Goal: Check status

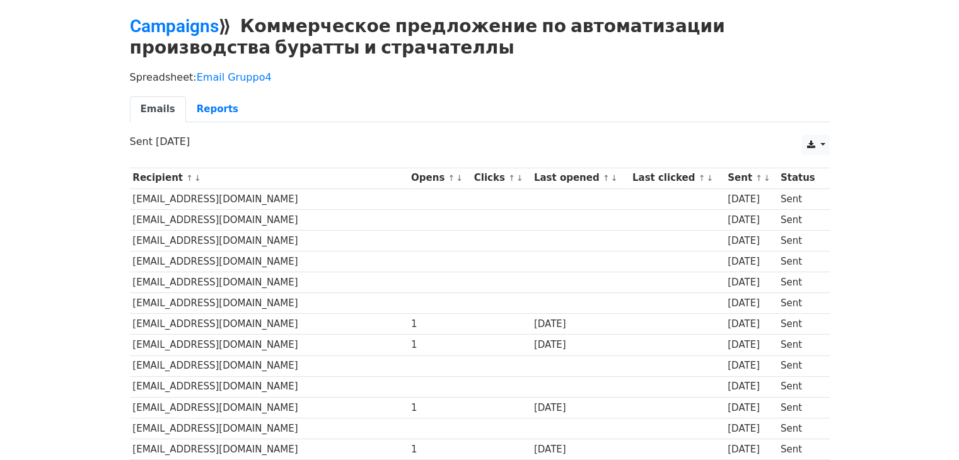
scroll to position [43, 0]
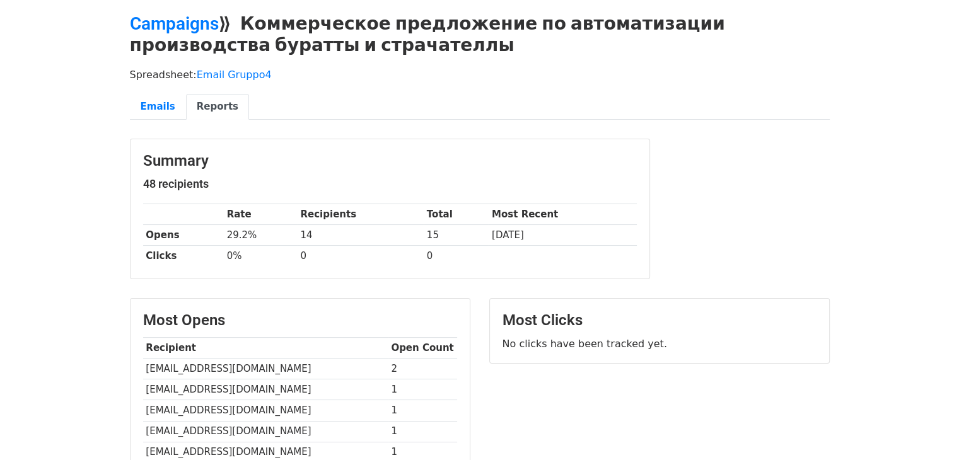
scroll to position [45, 0]
click at [153, 112] on link "Emails" at bounding box center [158, 108] width 56 height 26
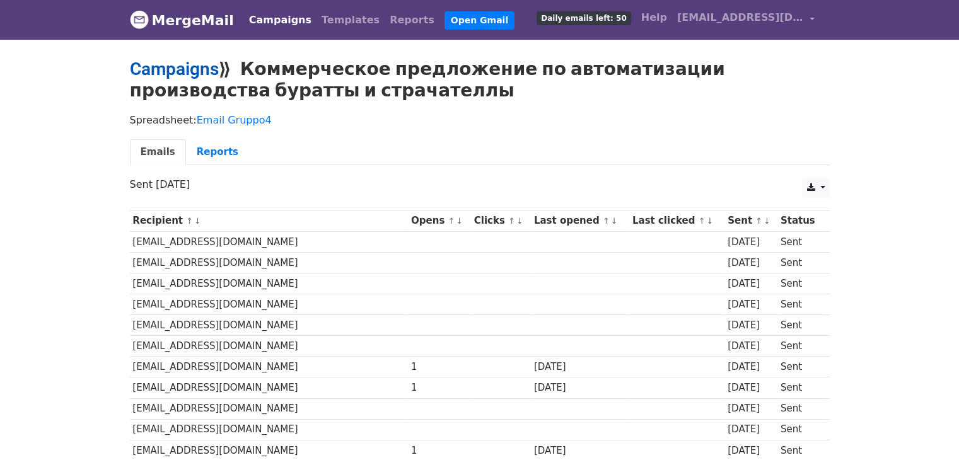
click at [165, 70] on link "Campaigns" at bounding box center [174, 69] width 89 height 21
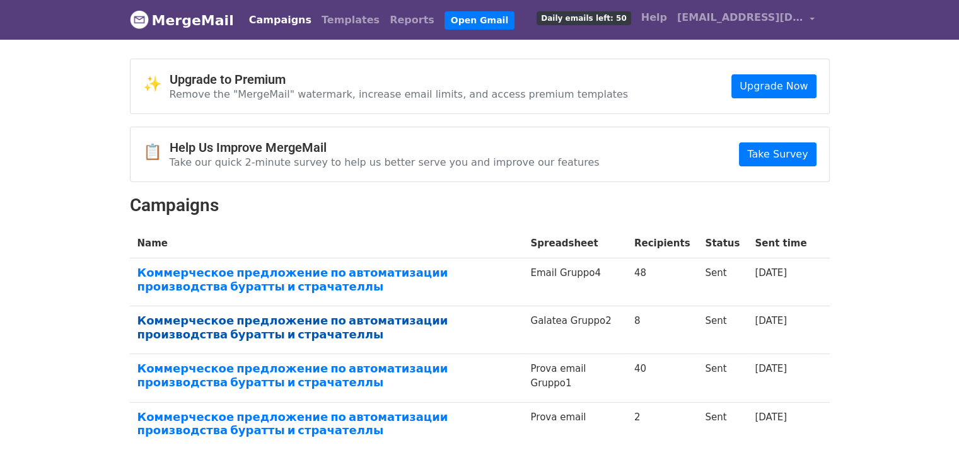
click at [360, 321] on link "Коммерческое предложение по автоматизации производства буратты и страчателлы" at bounding box center [327, 327] width 378 height 27
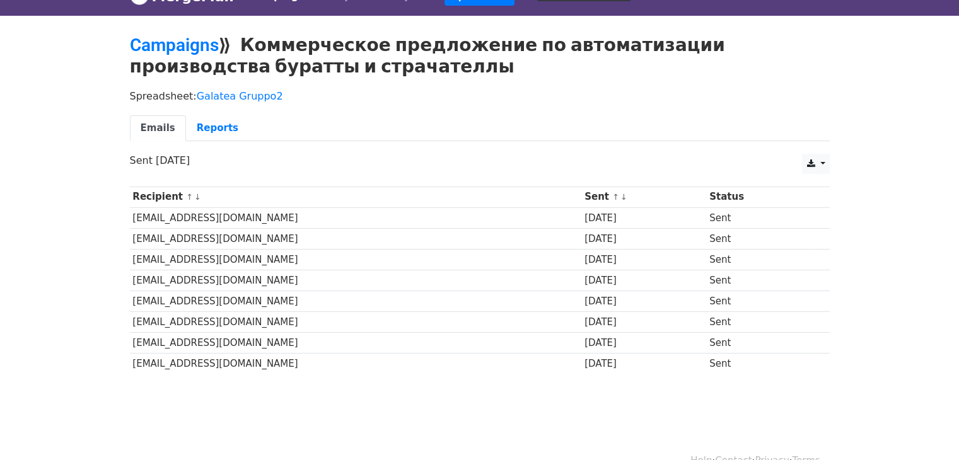
scroll to position [23, 0]
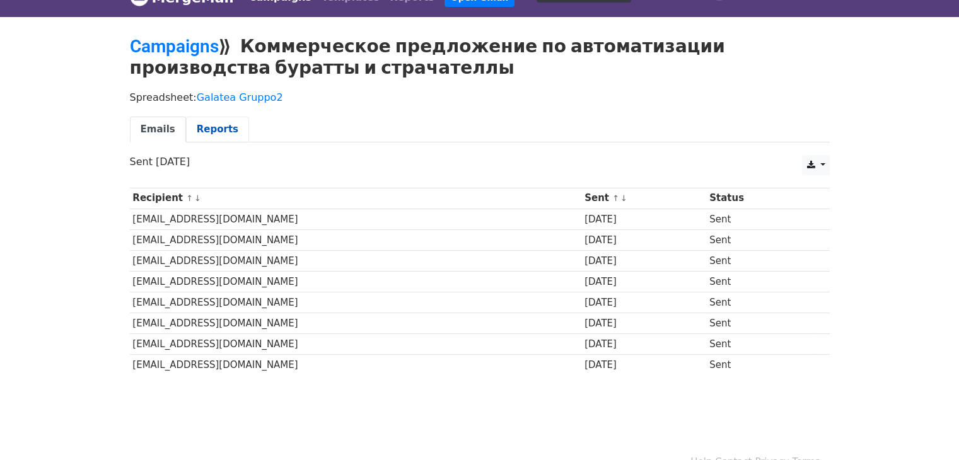
click at [206, 130] on link "Reports" at bounding box center [217, 130] width 63 height 26
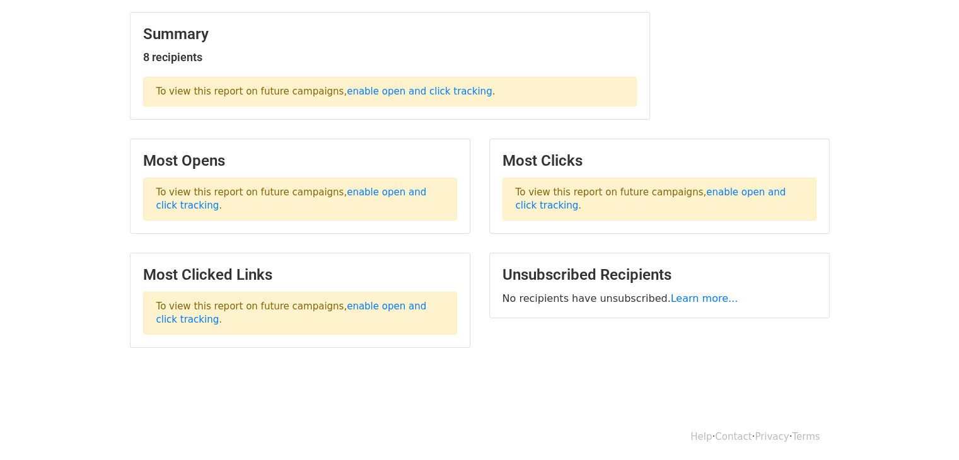
scroll to position [172, 0]
